Goal: Task Accomplishment & Management: Complete application form

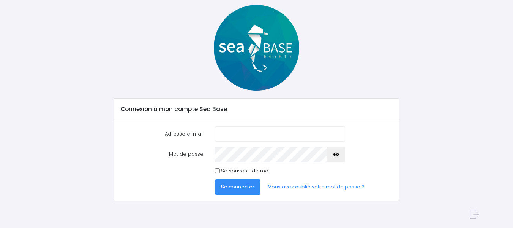
scroll to position [37, 0]
type input "[PERSON_NAME][EMAIL_ADDRESS][DOMAIN_NAME]"
click at [216, 170] on input "Se souvenir de moi" at bounding box center [217, 170] width 5 height 5
checkbox input "true"
click at [233, 187] on span "Se connecter" at bounding box center [237, 186] width 33 height 7
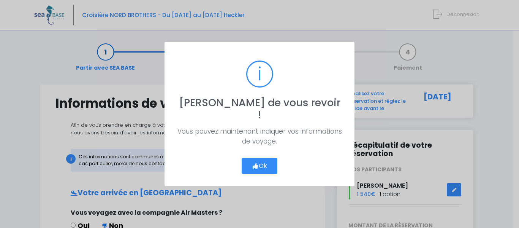
click at [262, 158] on button "Ok" at bounding box center [260, 166] width 36 height 16
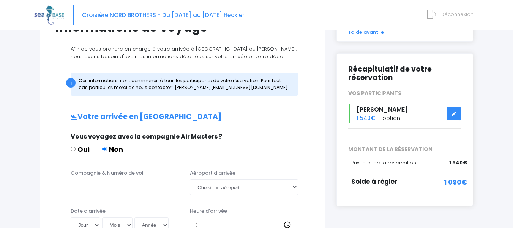
scroll to position [114, 0]
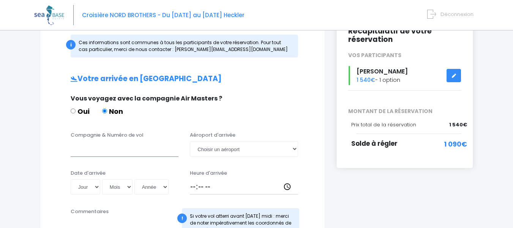
click at [119, 148] on input "Compagnie & Numéro de vol" at bounding box center [125, 148] width 108 height 15
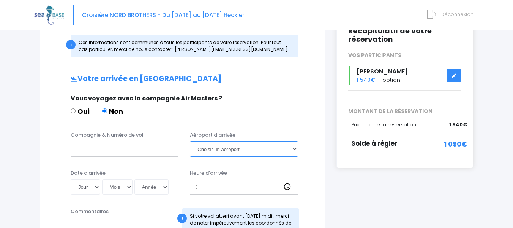
click at [236, 149] on select "Choisir un aéroport [GEOGRAPHIC_DATA][PERSON_NAME]" at bounding box center [244, 148] width 108 height 15
select select "Hurghada"
click at [190, 141] on select "Choisir un aéroport [GEOGRAPHIC_DATA][PERSON_NAME]" at bounding box center [244, 148] width 108 height 15
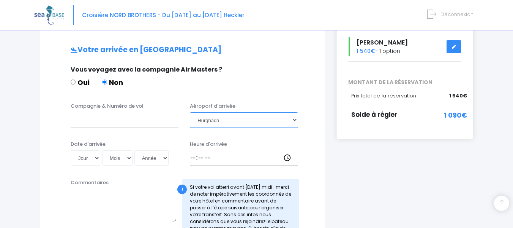
scroll to position [0, 0]
